Goal: Information Seeking & Learning: Find specific fact

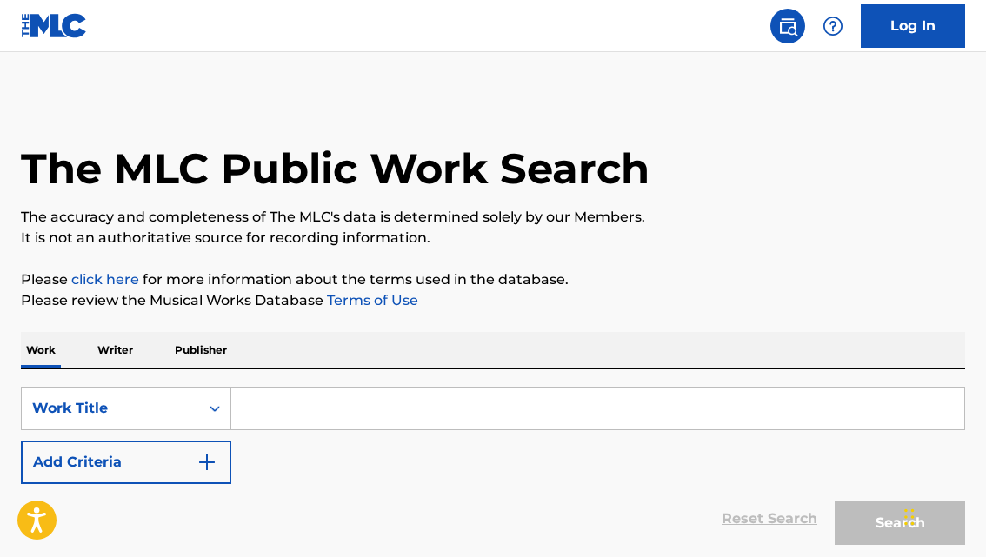
click at [199, 461] on img "Search Form" at bounding box center [207, 462] width 21 height 21
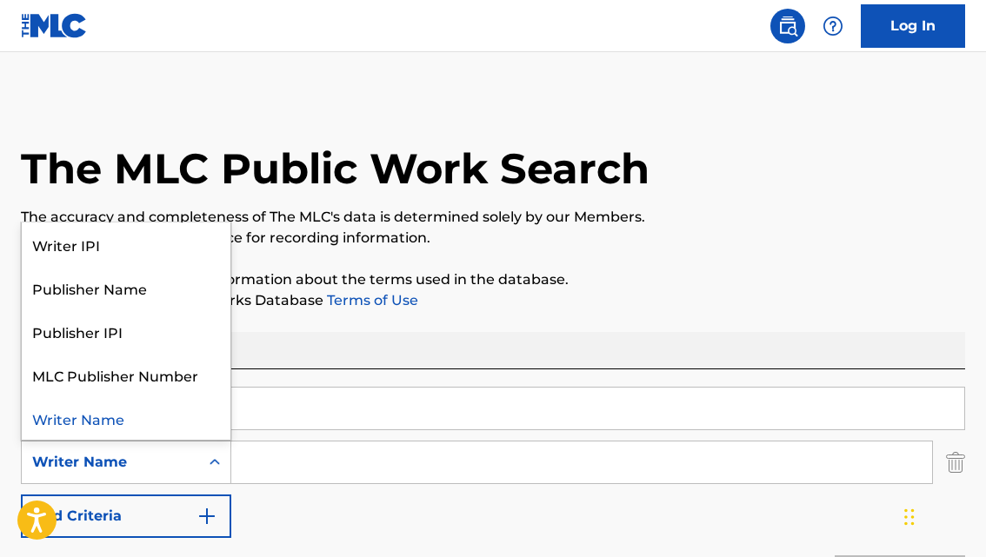
click at [155, 470] on div "Writer Name" at bounding box center [110, 462] width 157 height 21
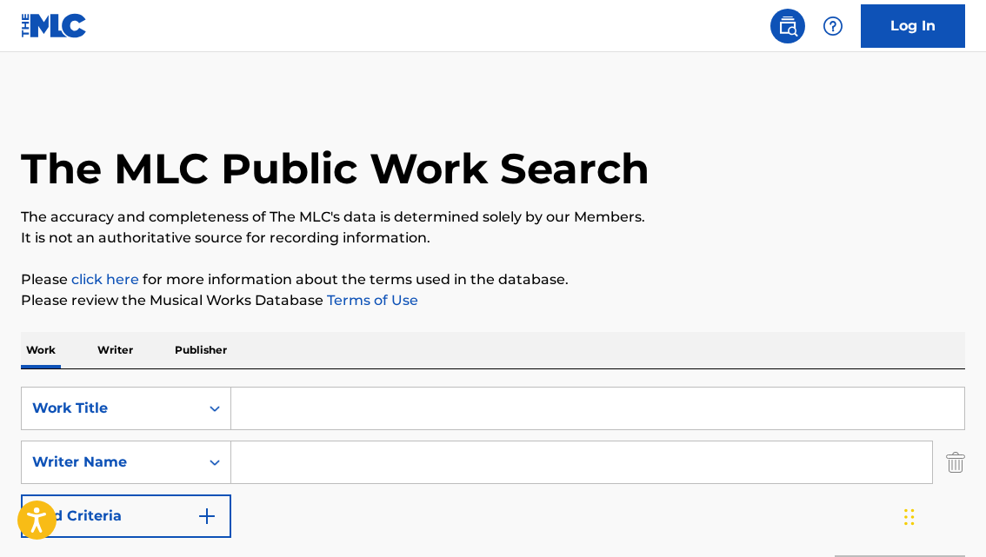
click at [329, 351] on div "Work Writer Publisher" at bounding box center [493, 350] width 945 height 37
click at [260, 404] on input "Search Form" at bounding box center [597, 409] width 733 height 42
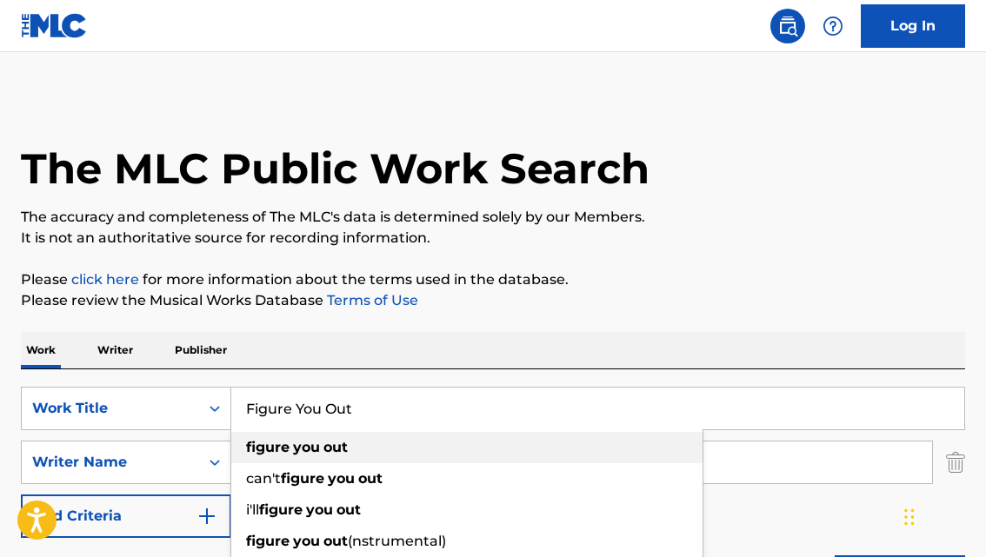
type input "Figure You Out"
click at [680, 304] on p "Please review the Musical Works Database Terms of Use" at bounding box center [493, 300] width 945 height 21
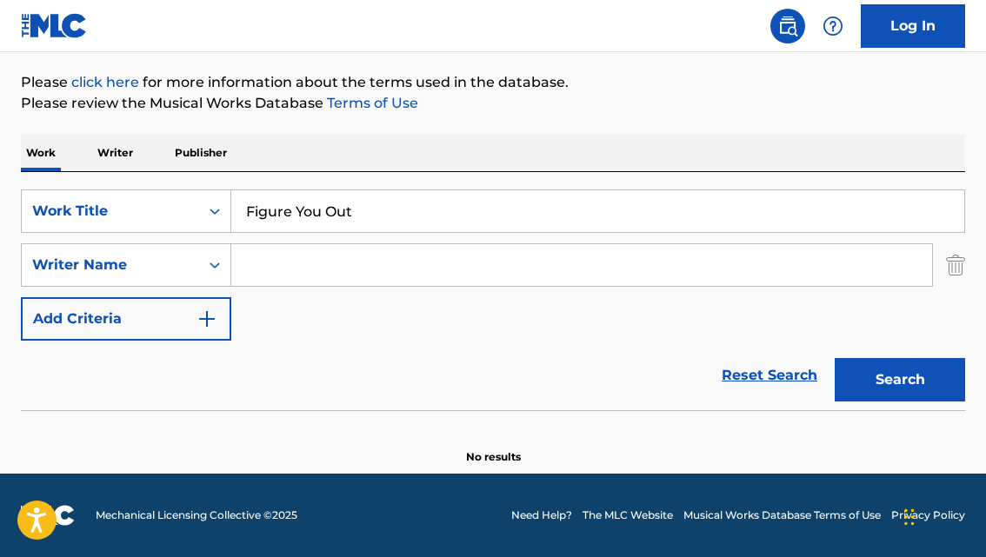
scroll to position [197, 0]
click at [866, 381] on button "Search" at bounding box center [900, 379] width 130 height 43
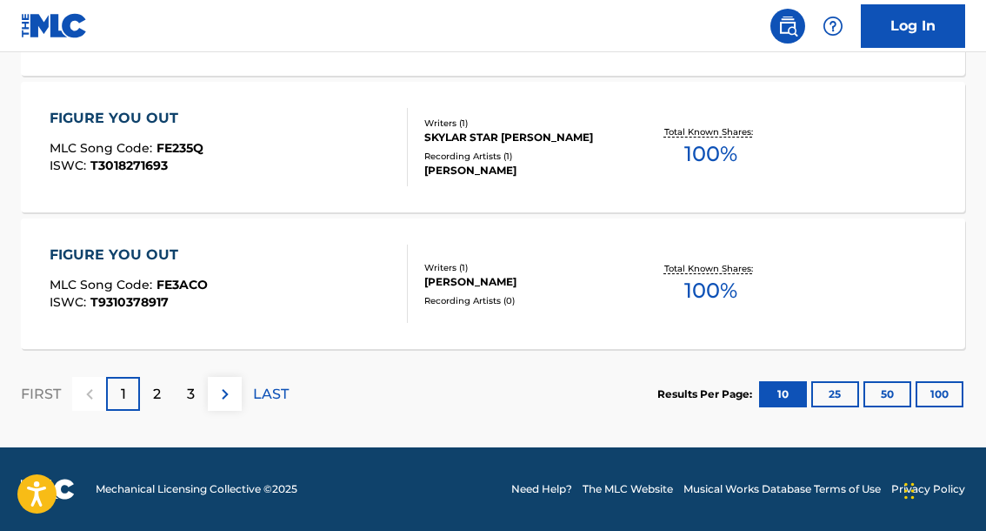
scroll to position [1652, 0]
click at [927, 393] on button "100" at bounding box center [940, 394] width 48 height 26
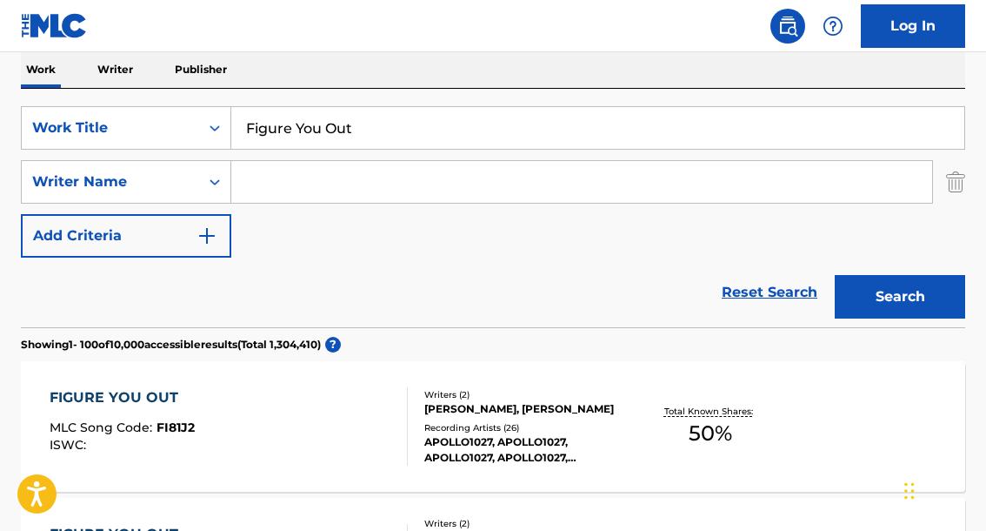
scroll to position [8255, 0]
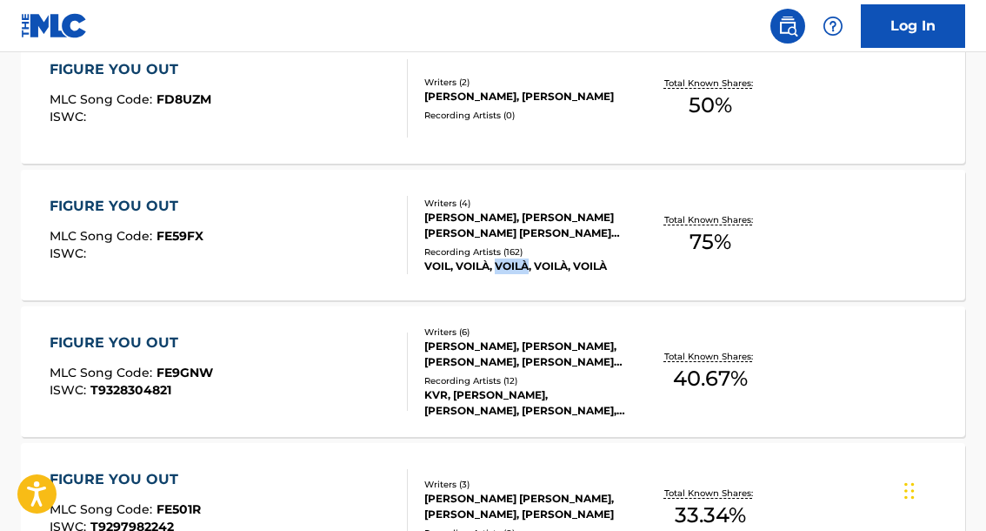
click at [526, 224] on div "[PERSON_NAME], [PERSON_NAME] [PERSON_NAME] [PERSON_NAME] [PERSON_NAME], [PERSON…" at bounding box center [528, 225] width 208 height 31
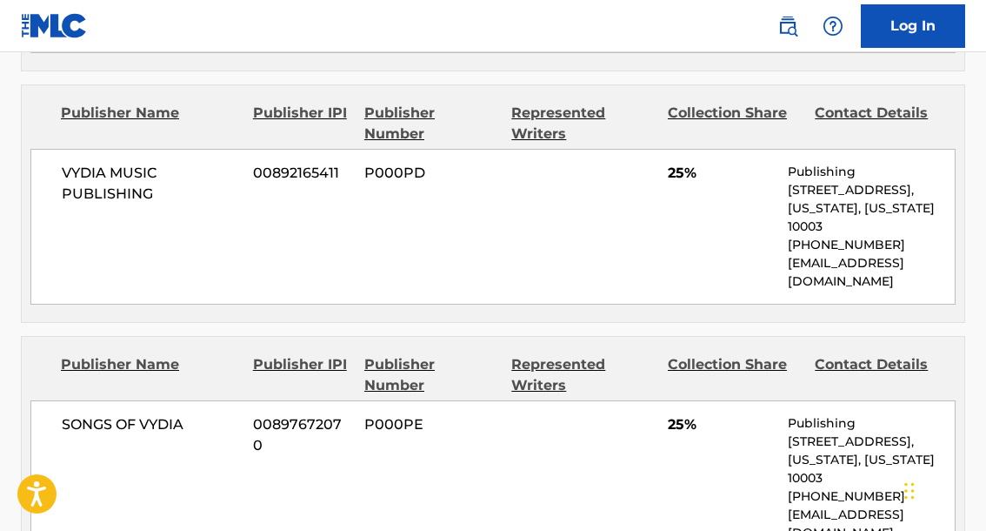
scroll to position [617, 0]
